Goal: Information Seeking & Learning: Learn about a topic

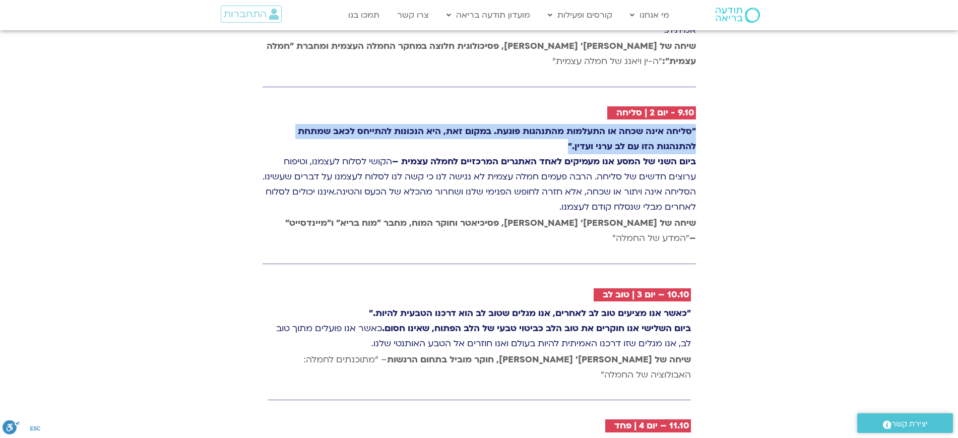
drag, startPoint x: 421, startPoint y: 87, endPoint x: 730, endPoint y: 74, distance: 309.3
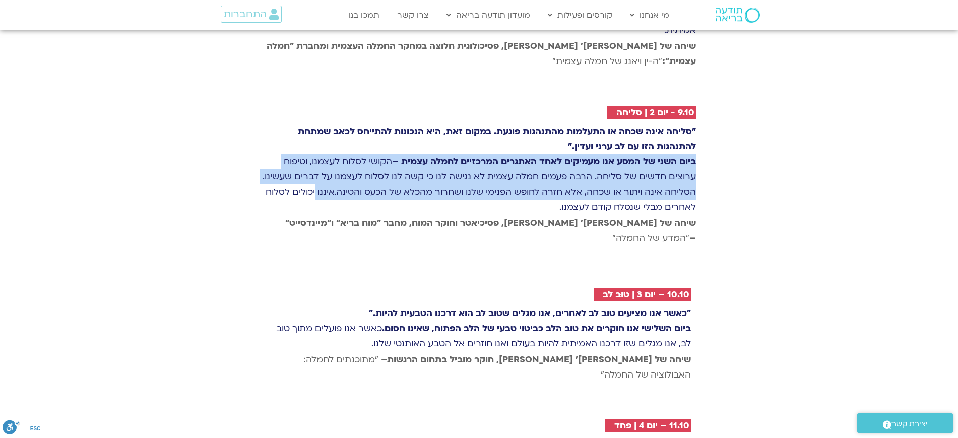
drag, startPoint x: 733, startPoint y: 129, endPoint x: 738, endPoint y: 164, distance: 35.1
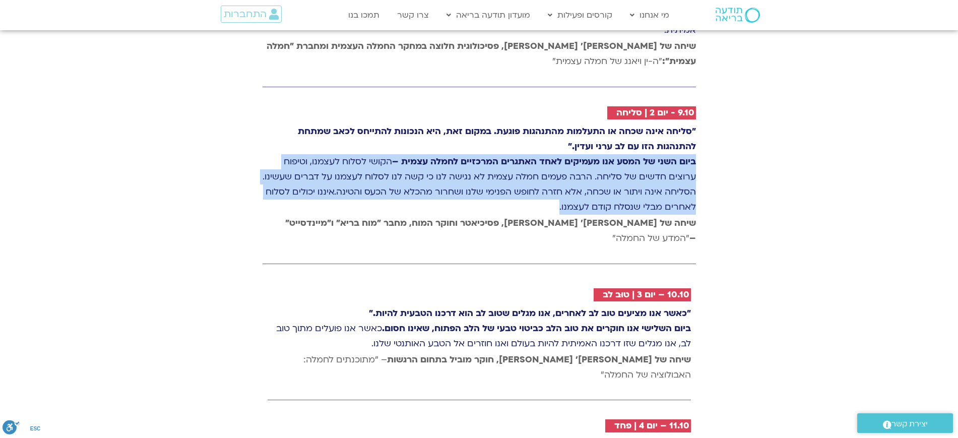
drag, startPoint x: 725, startPoint y: 155, endPoint x: 713, endPoint y: 103, distance: 53.8
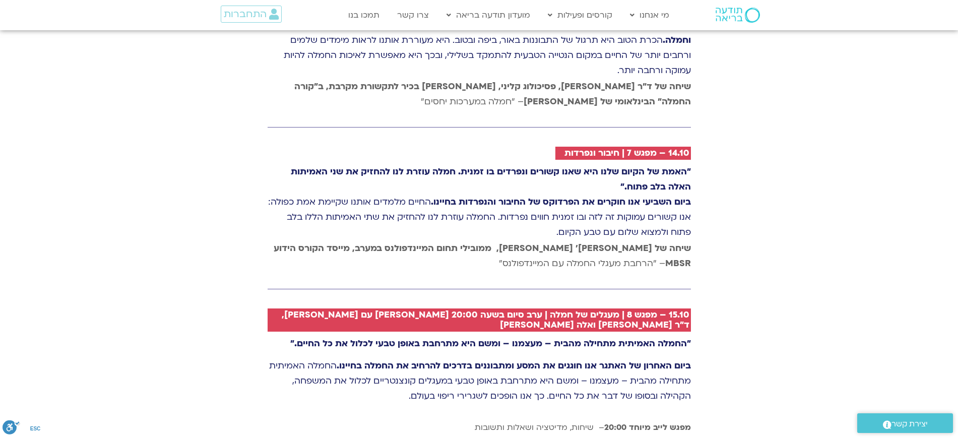
scroll to position [2350, 0]
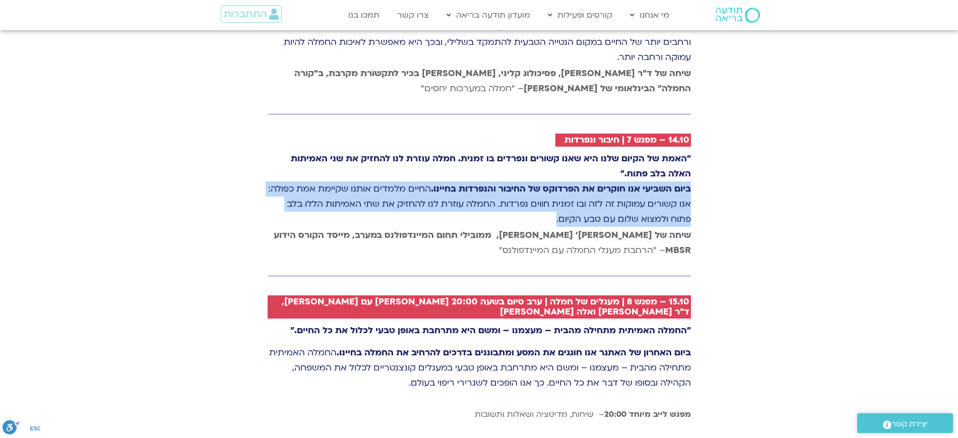
drag, startPoint x: 689, startPoint y: 158, endPoint x: 715, endPoint y: 208, distance: 56.4
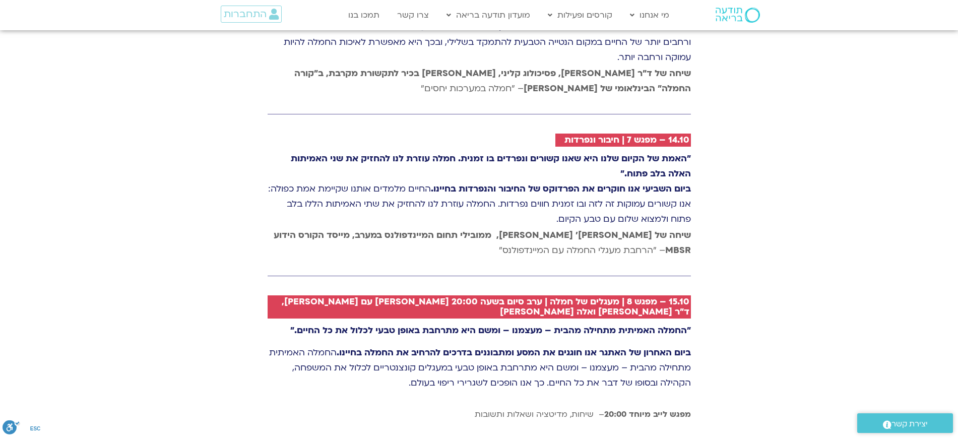
drag, startPoint x: 738, startPoint y: 192, endPoint x: 474, endPoint y: 191, distance: 264.6
click at [474, 190] on p ""האמת של הקיום שלנו היא שאנו קשורים ונפרדים בו זמנית. חמלה עוזרת לנו להחזיק את …" at bounding box center [479, 189] width 423 height 76
drag, startPoint x: 457, startPoint y: 189, endPoint x: 691, endPoint y: 160, distance: 235.6
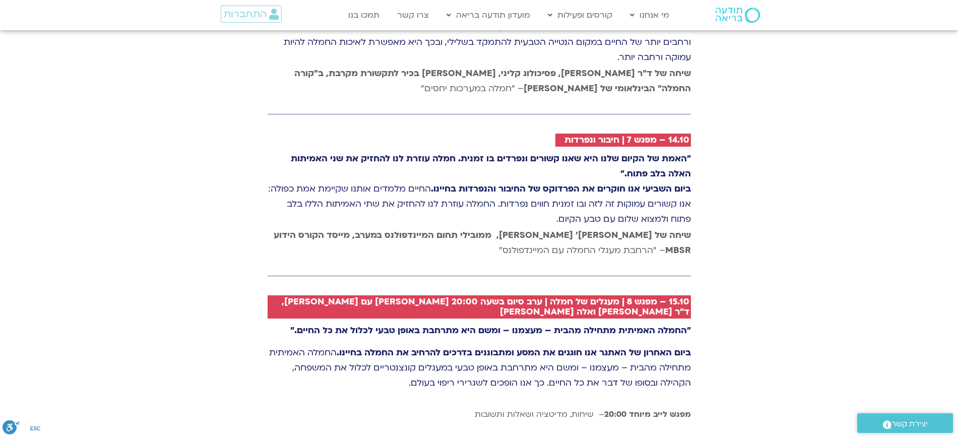
click at [681, 174] on p ""האמת של הקיום שלנו היא שאנו קשורים ונפרדים בו זמנית. חמלה עוזרת לנו להחזיק את …" at bounding box center [479, 189] width 423 height 76
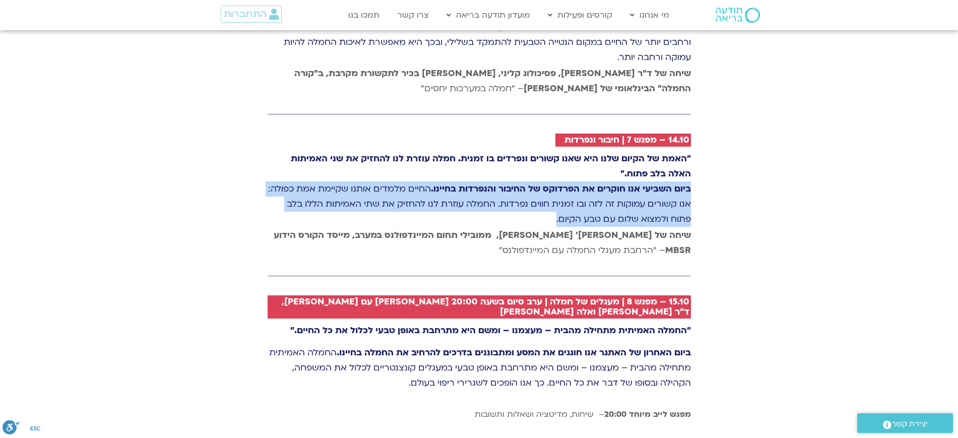
click at [681, 174] on p ""האמת של הקיום שלנו היא שאנו קשורים ונפרדים בו זמנית. חמלה עוזרת לנו להחזיק את …" at bounding box center [479, 189] width 423 height 76
